Goal: Task Accomplishment & Management: Manage account settings

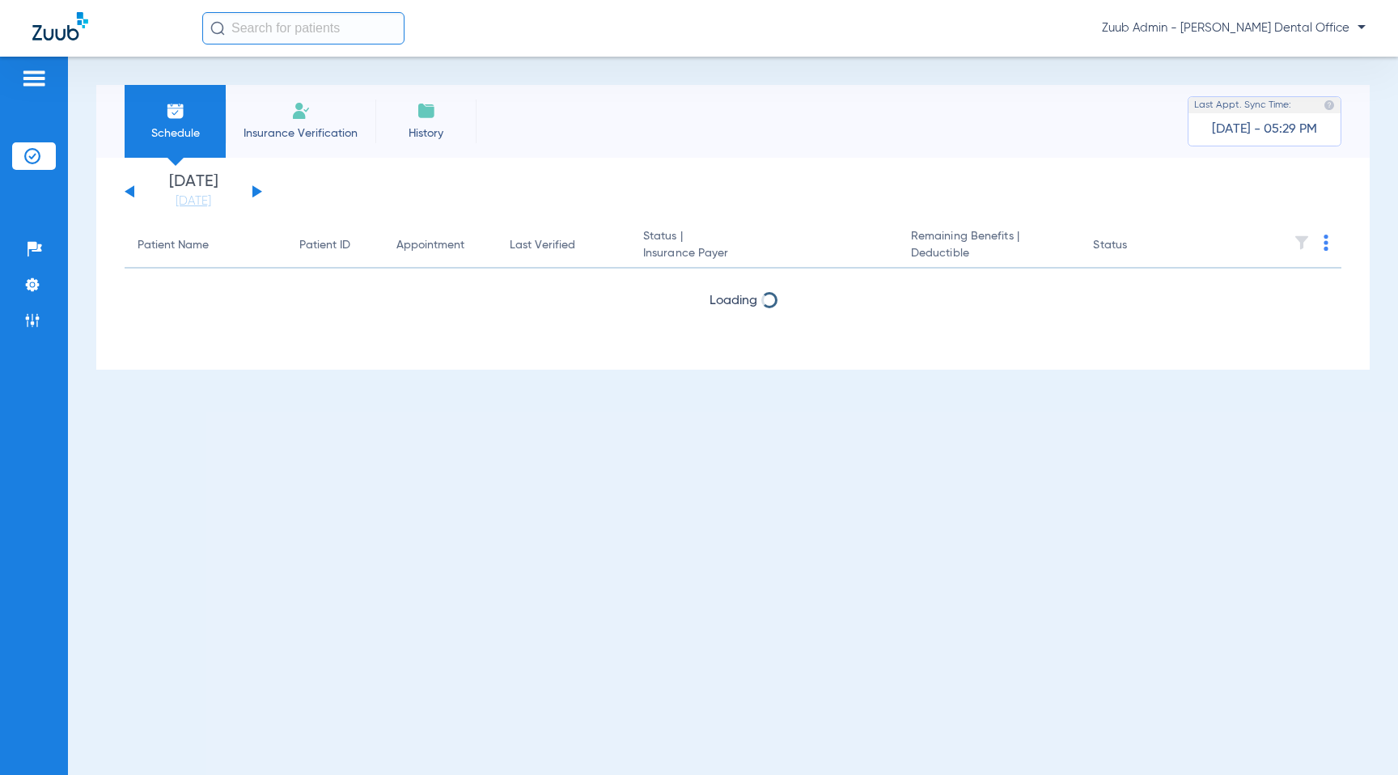
click at [1216, 27] on span "Zuub Admin - [PERSON_NAME] Dental Office" at bounding box center [1234, 28] width 264 height 16
click at [1308, 64] on button "Log out" at bounding box center [1318, 57] width 89 height 32
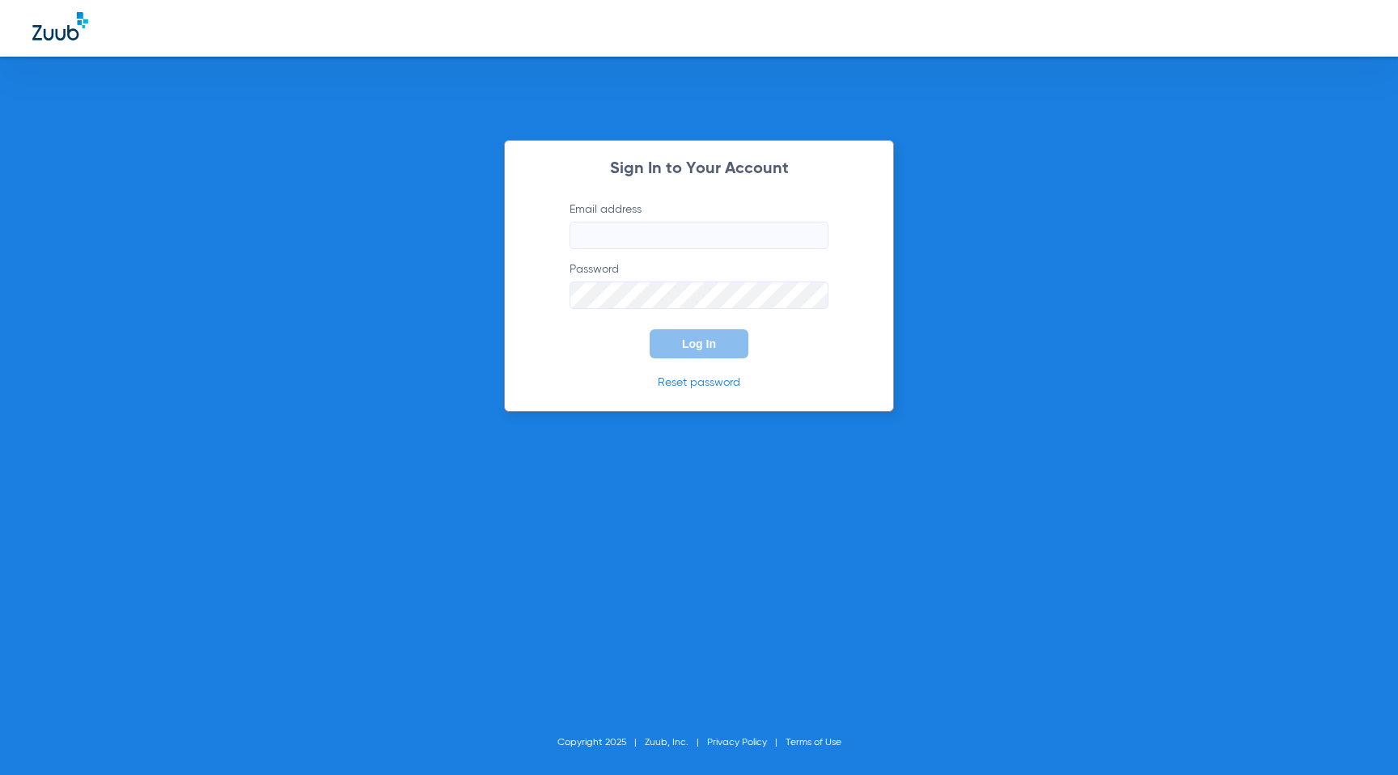
click at [664, 244] on input "Email address" at bounding box center [699, 236] width 259 height 28
type input "[PERSON_NAME][EMAIL_ADDRESS][DOMAIN_NAME]"
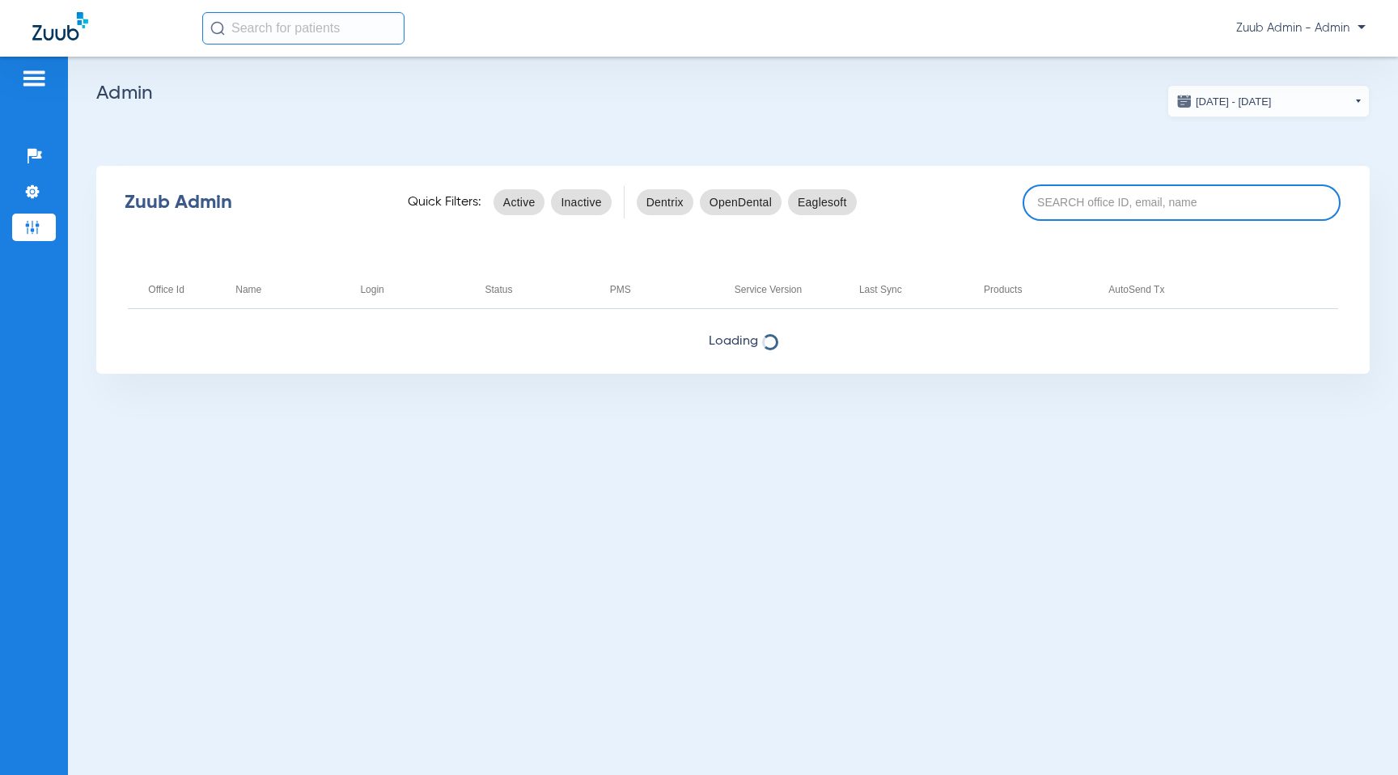
click at [1077, 210] on input at bounding box center [1182, 202] width 319 height 36
paste input "17006116"
type input "17006116"
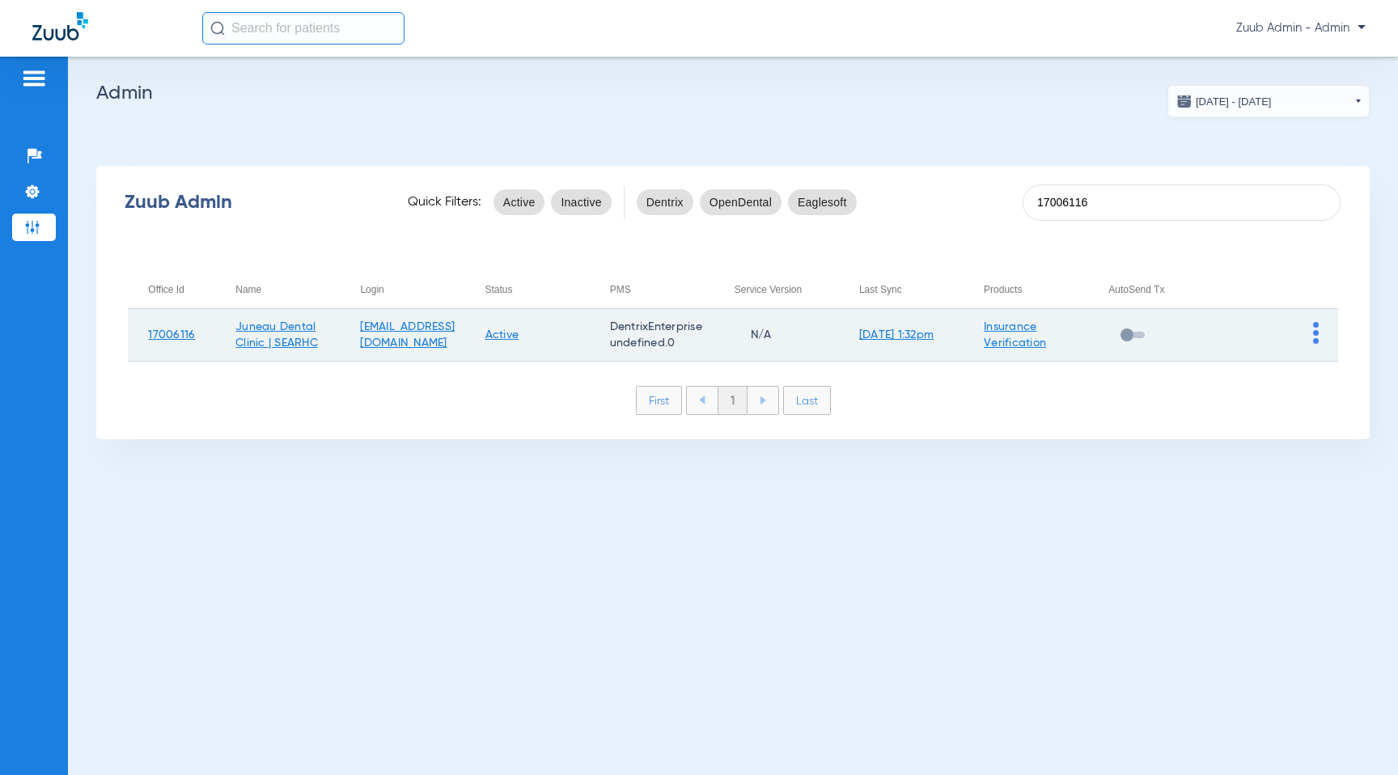
click at [1318, 334] on td at bounding box center [1275, 335] width 125 height 53
click at [1316, 336] on img at bounding box center [1316, 333] width 6 height 22
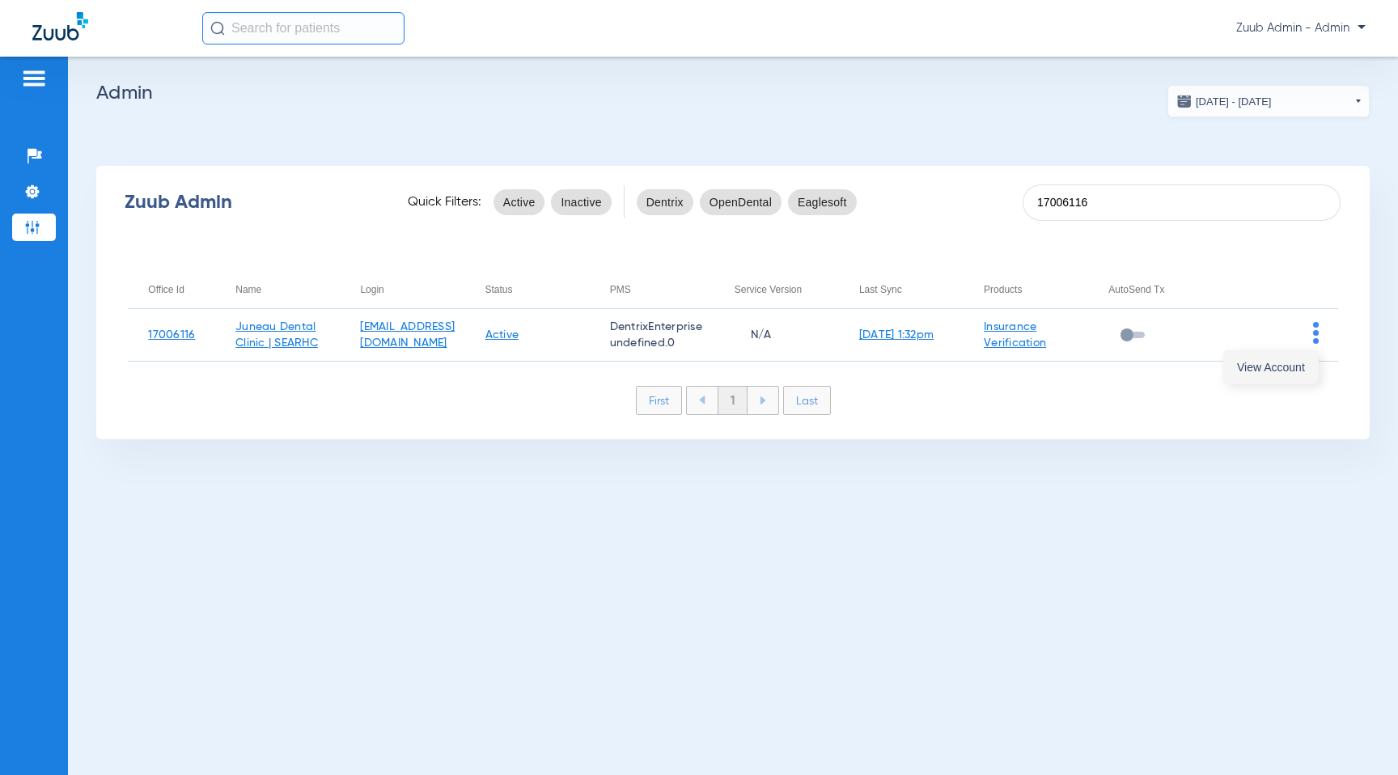
click at [1274, 362] on span "View Account" at bounding box center [1271, 367] width 68 height 11
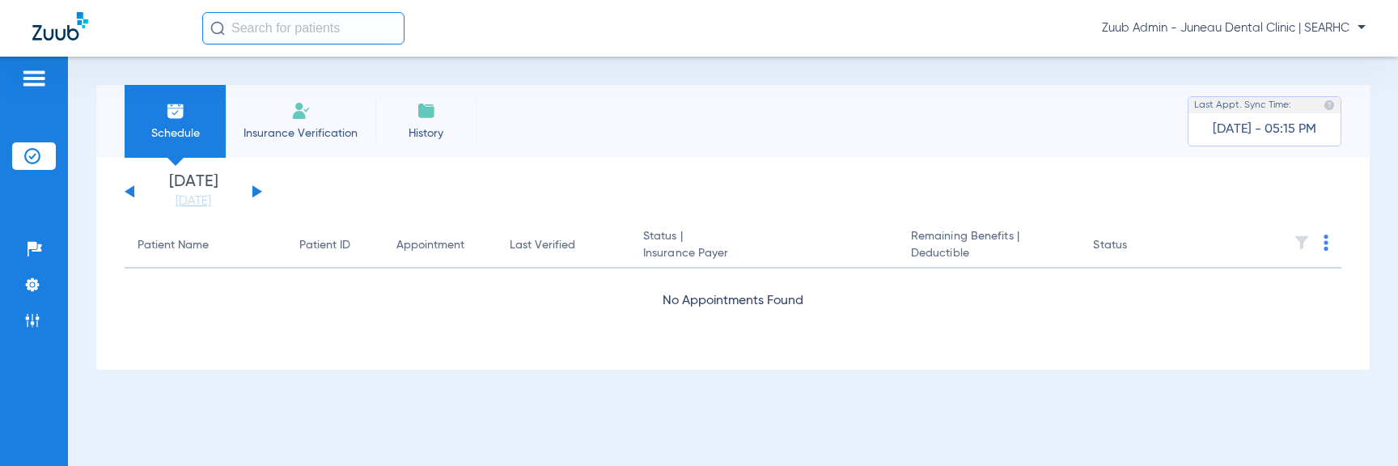
click at [257, 193] on button at bounding box center [257, 191] width 10 height 12
click at [255, 190] on button at bounding box center [257, 191] width 10 height 12
click at [40, 326] on li "Admin" at bounding box center [34, 321] width 44 height 28
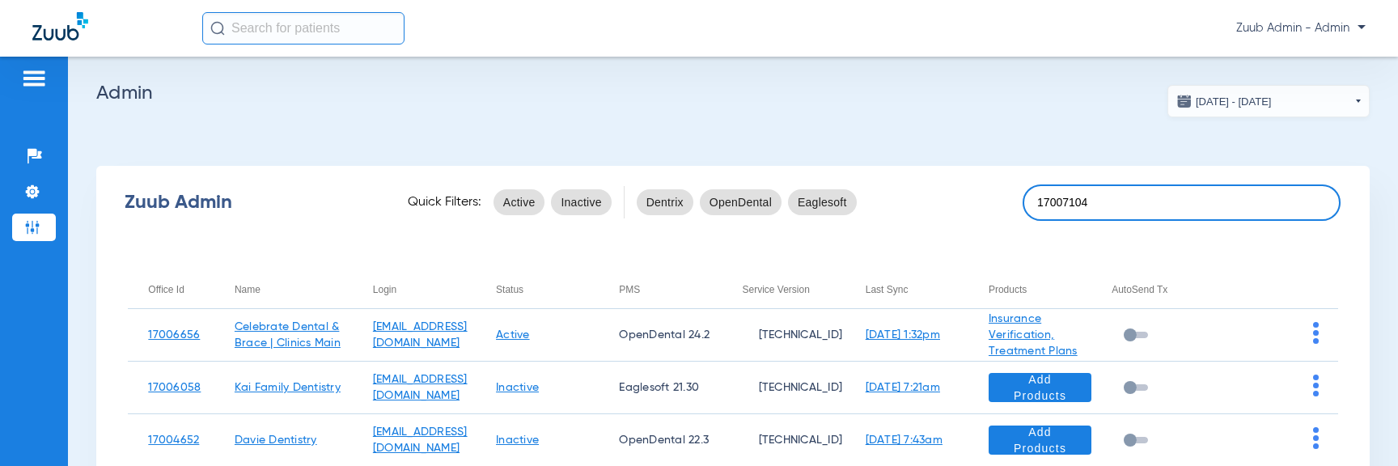
click at [1152, 206] on input "17007104" at bounding box center [1182, 202] width 319 height 36
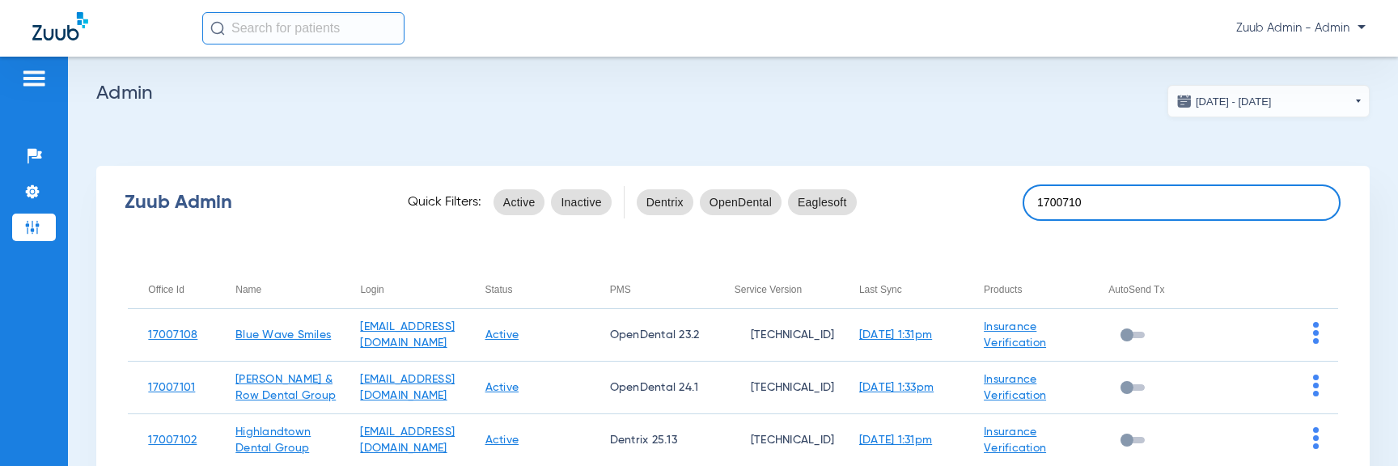
type input "17007104"
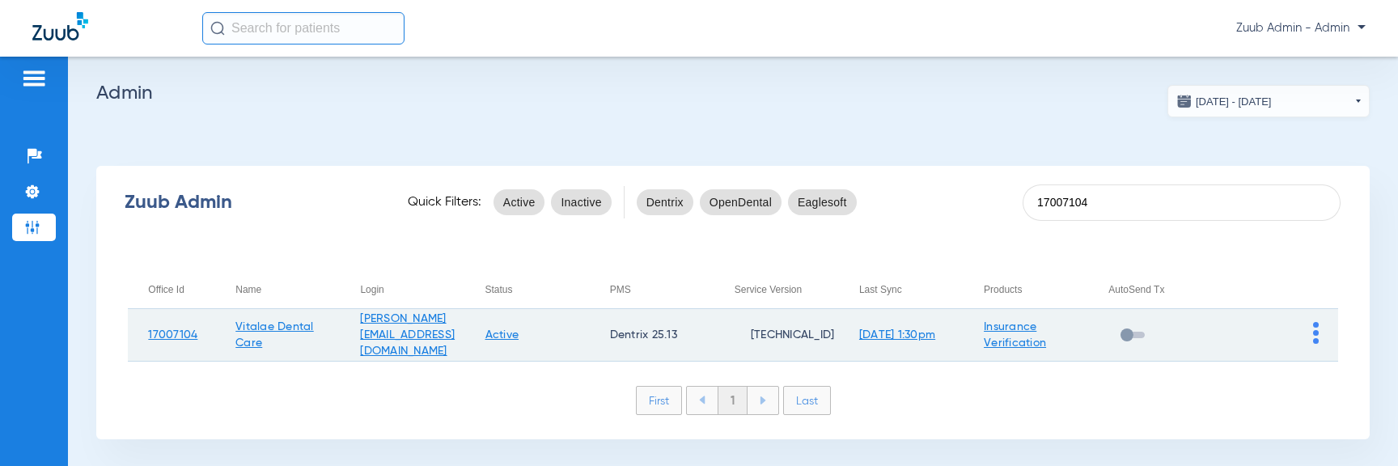
click at [1315, 328] on img at bounding box center [1316, 333] width 6 height 22
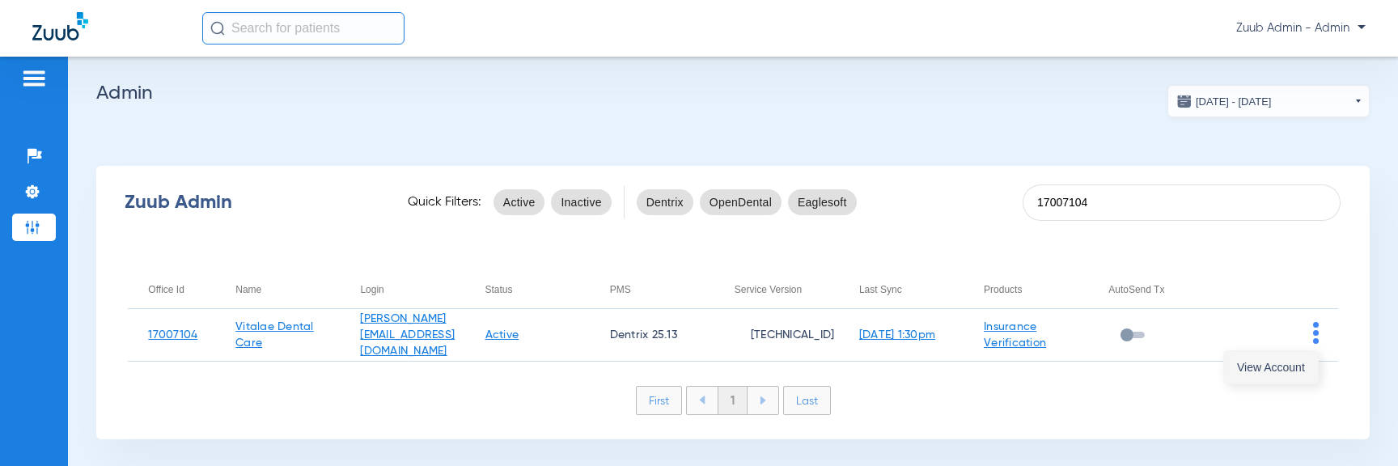
click at [1285, 362] on span "View Account" at bounding box center [1271, 367] width 68 height 11
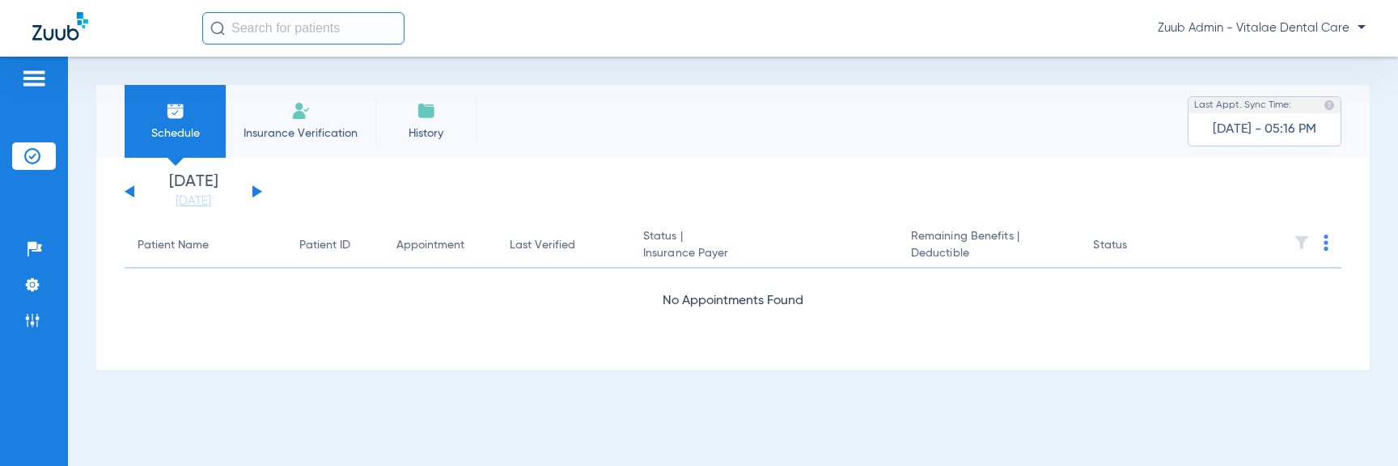
click at [926, 220] on div "[DATE] [DATE] [DATE] [DATE] [DATE] [DATE] [DATE] [DATE] [DATE] [DATE] [DATE] [D…" at bounding box center [732, 264] width 1273 height 212
click at [36, 331] on li "Admin" at bounding box center [34, 321] width 44 height 28
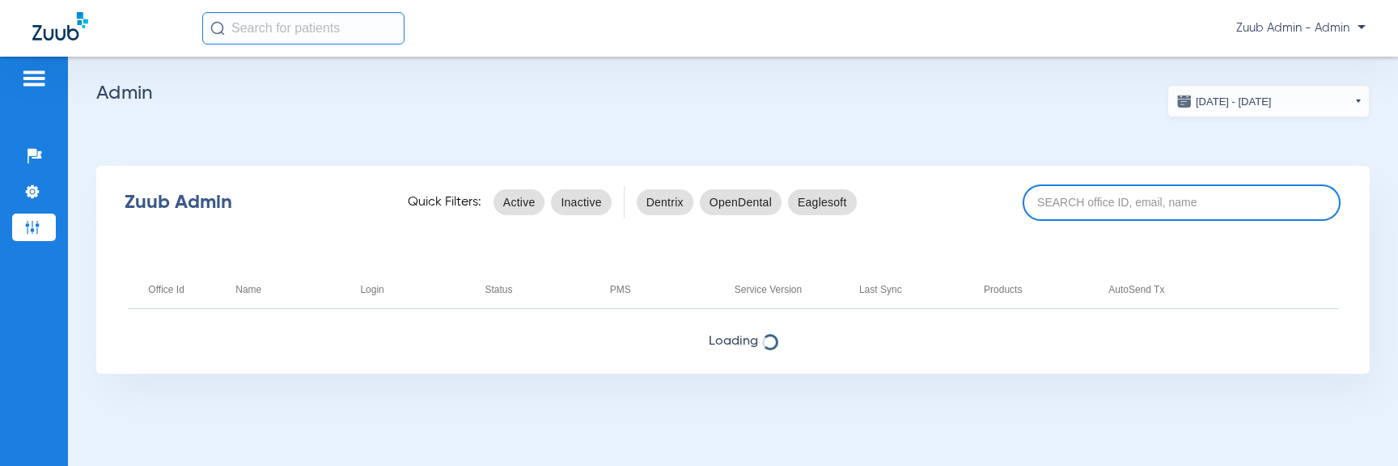
click at [1091, 191] on input at bounding box center [1182, 202] width 319 height 36
paste input "17003003"
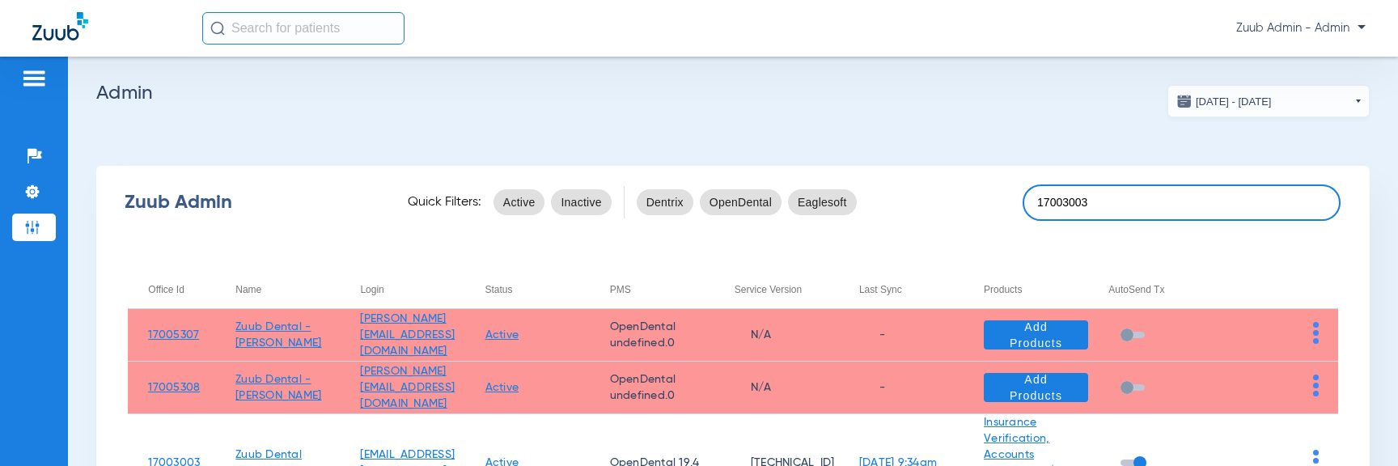
click at [1155, 196] on input "17003003" at bounding box center [1182, 202] width 319 height 36
type input "17003003"
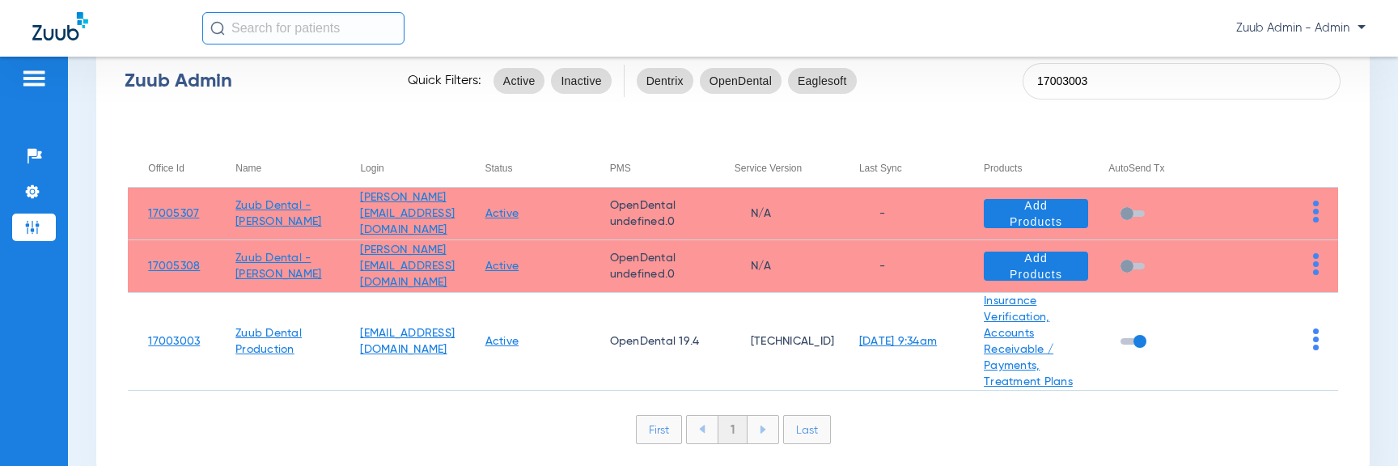
scroll to position [125, 0]
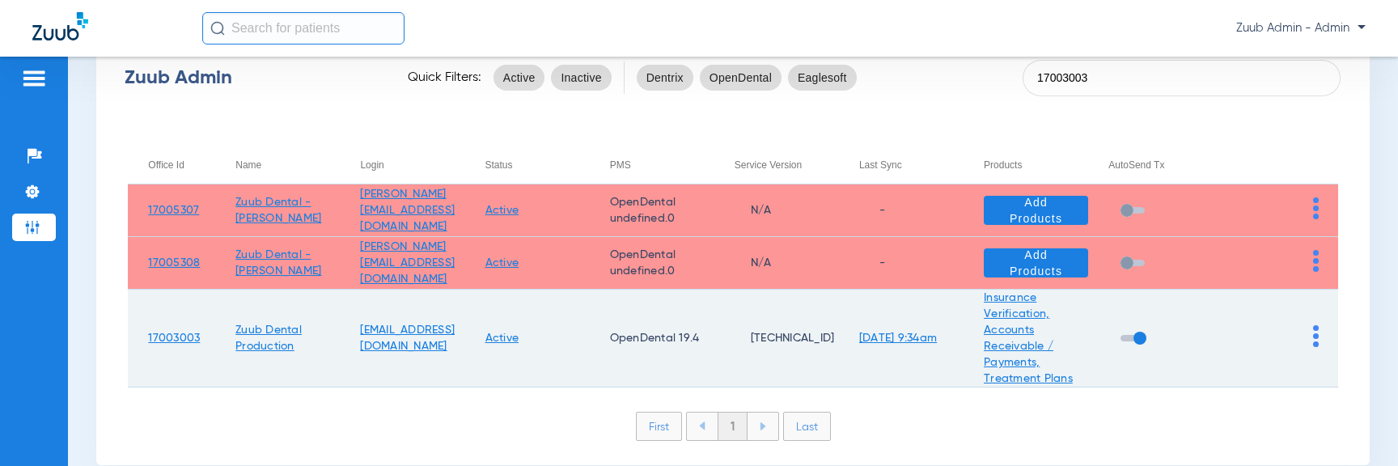
click at [1316, 336] on img at bounding box center [1316, 336] width 6 height 22
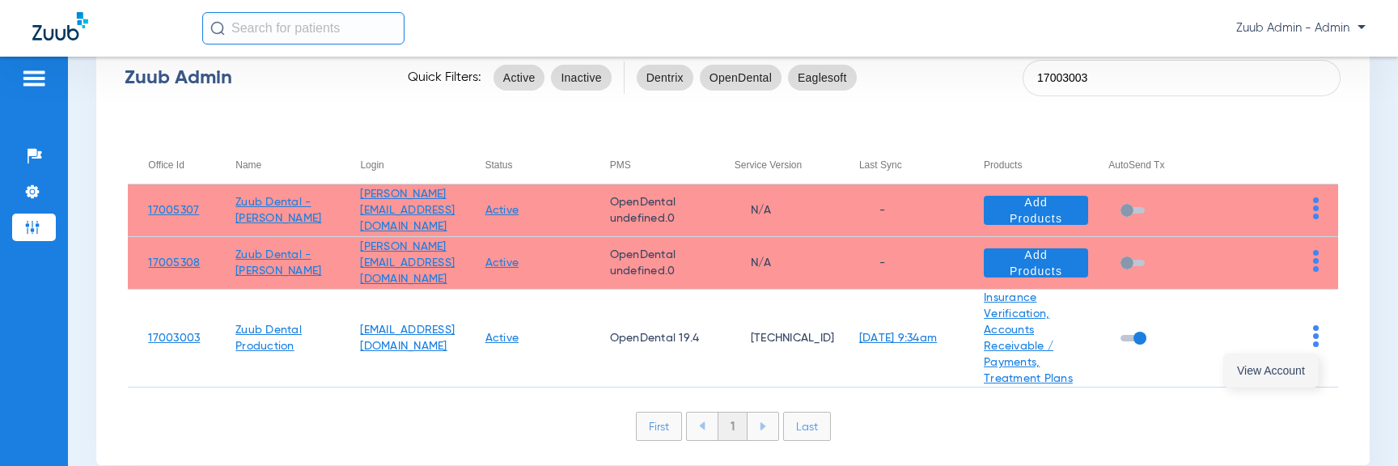
click at [1290, 365] on span "View Account" at bounding box center [1271, 370] width 68 height 11
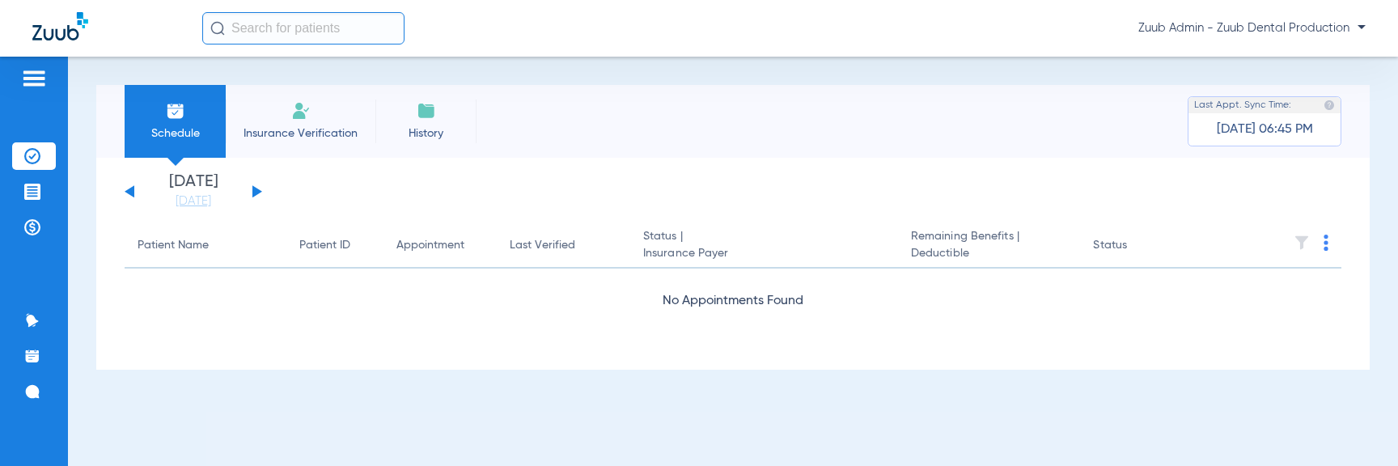
click at [252, 193] on button at bounding box center [257, 191] width 10 height 12
